Goal: Task Accomplishment & Management: Use online tool/utility

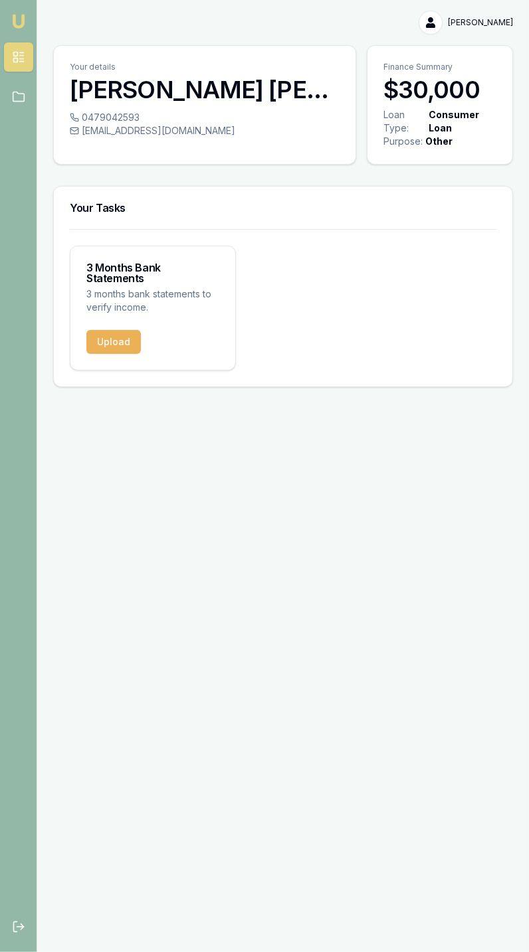
click at [111, 330] on button "Upload" at bounding box center [113, 342] width 54 height 24
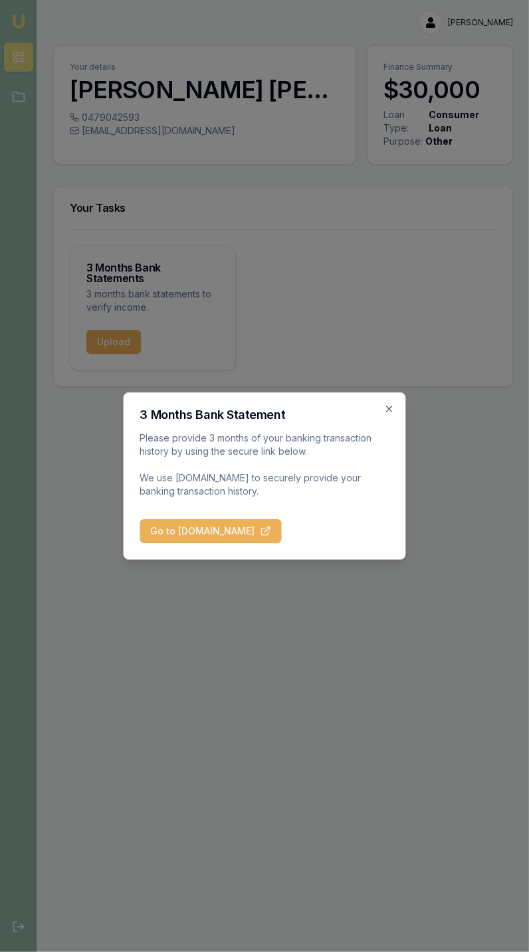
click at [225, 530] on button "Go to [DOMAIN_NAME]" at bounding box center [210, 531] width 141 height 24
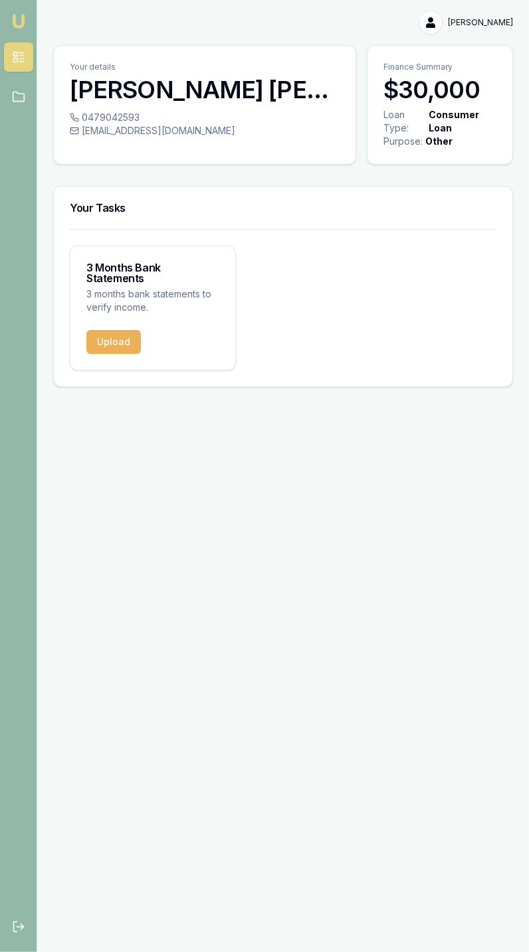
click at [127, 332] on button "Upload" at bounding box center [113, 342] width 54 height 24
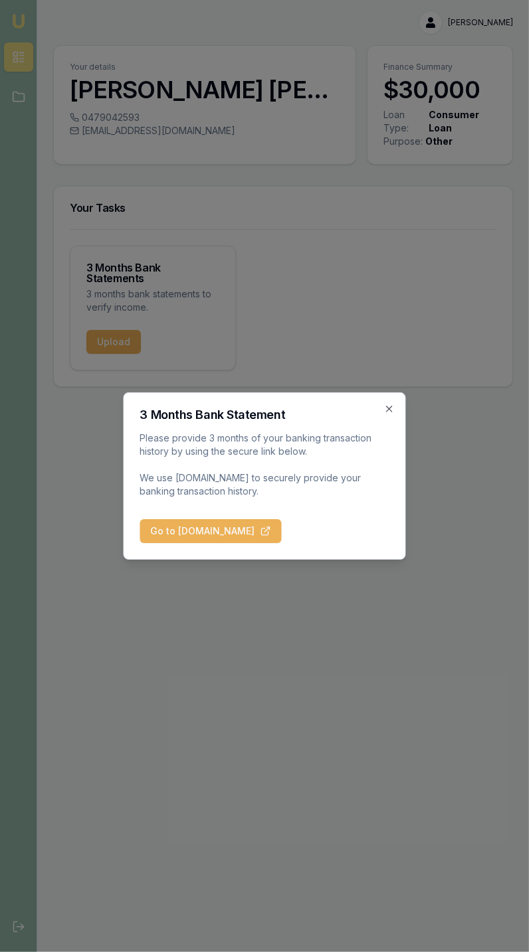
click at [238, 539] on button "Go to [DOMAIN_NAME]" at bounding box center [210, 531] width 141 height 24
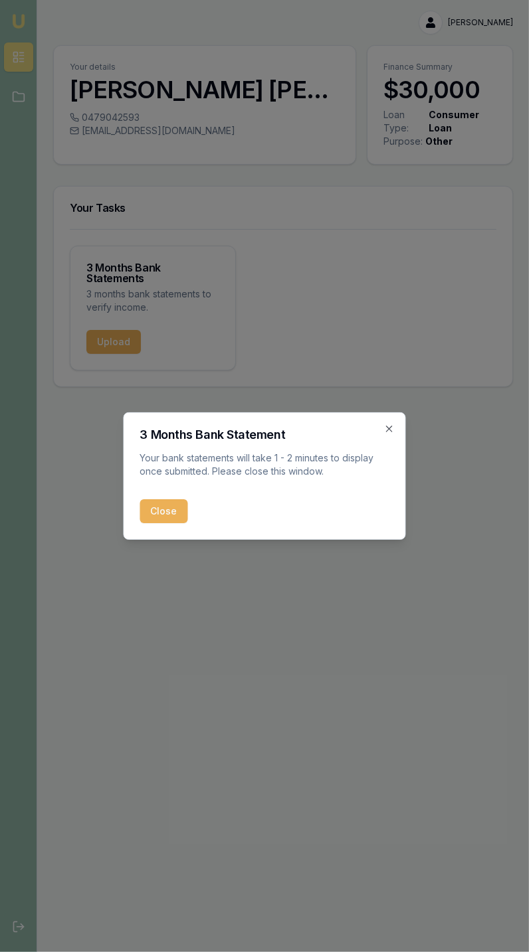
click at [168, 517] on button "Close" at bounding box center [164, 511] width 48 height 24
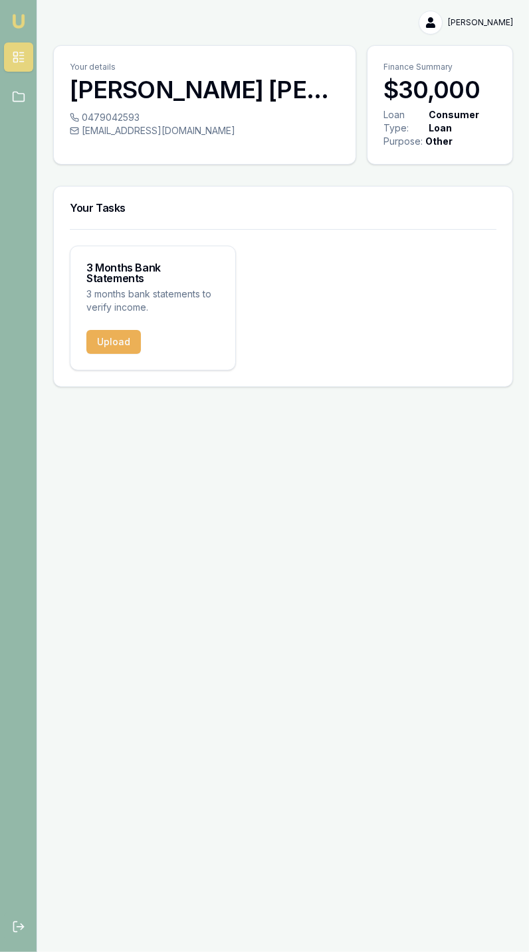
click at [29, 102] on link at bounding box center [18, 96] width 29 height 29
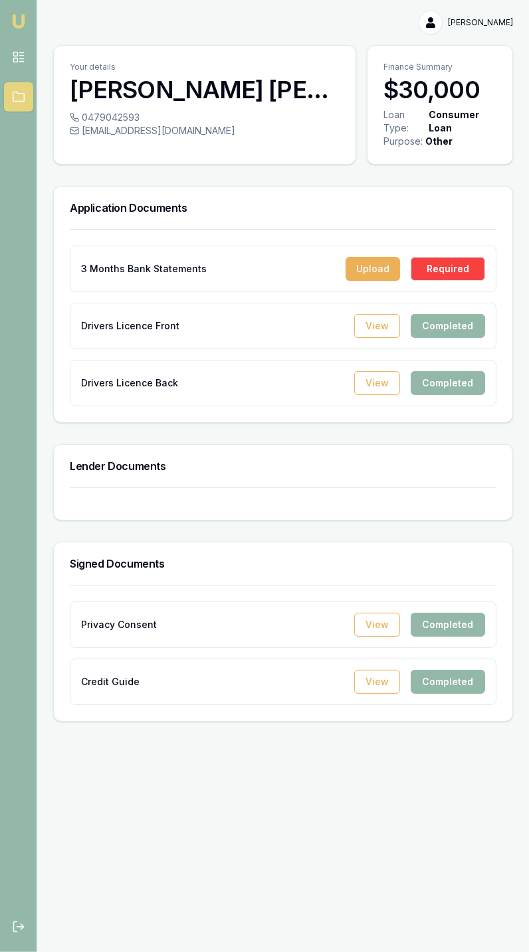
click at [352, 480] on div "Lender Documents" at bounding box center [283, 466] width 458 height 43
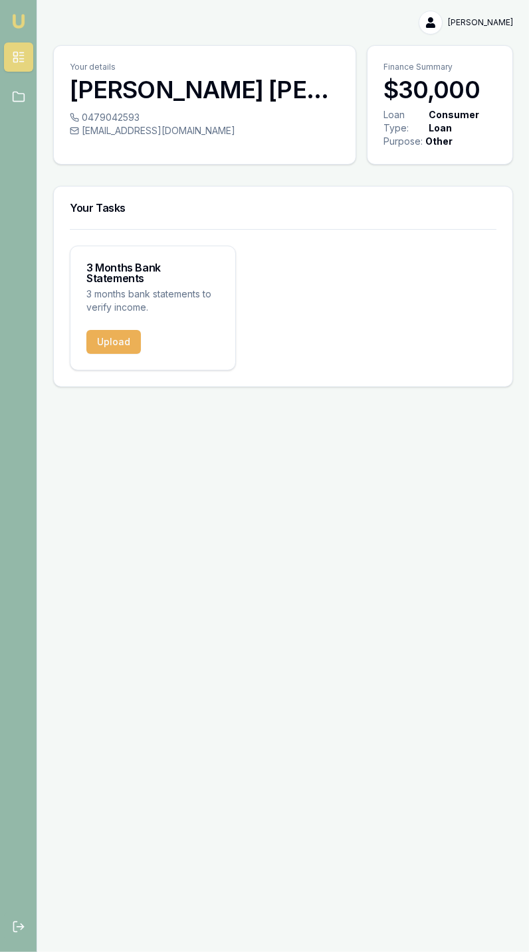
click at [126, 341] on button "Upload" at bounding box center [113, 342] width 54 height 24
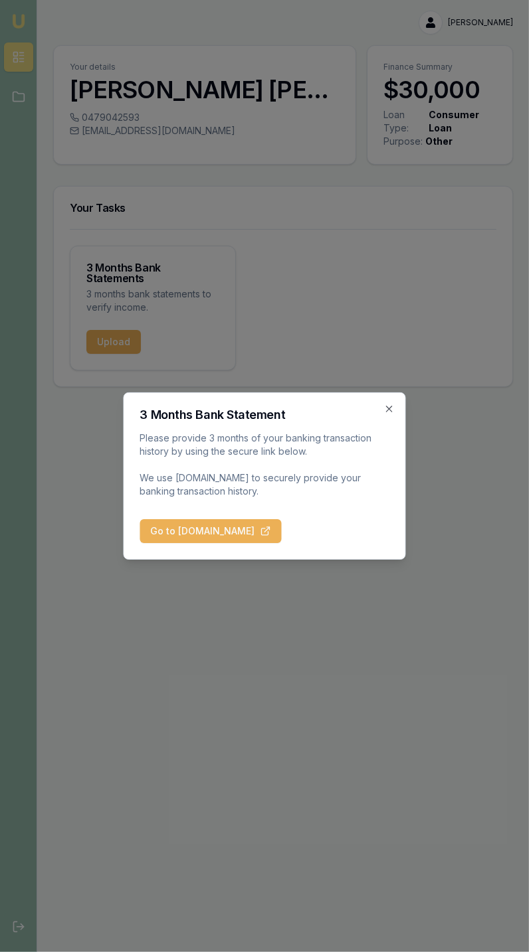
click at [268, 531] on button "Go to [DOMAIN_NAME]" at bounding box center [210, 531] width 141 height 24
